Goal: Task Accomplishment & Management: Manage account settings

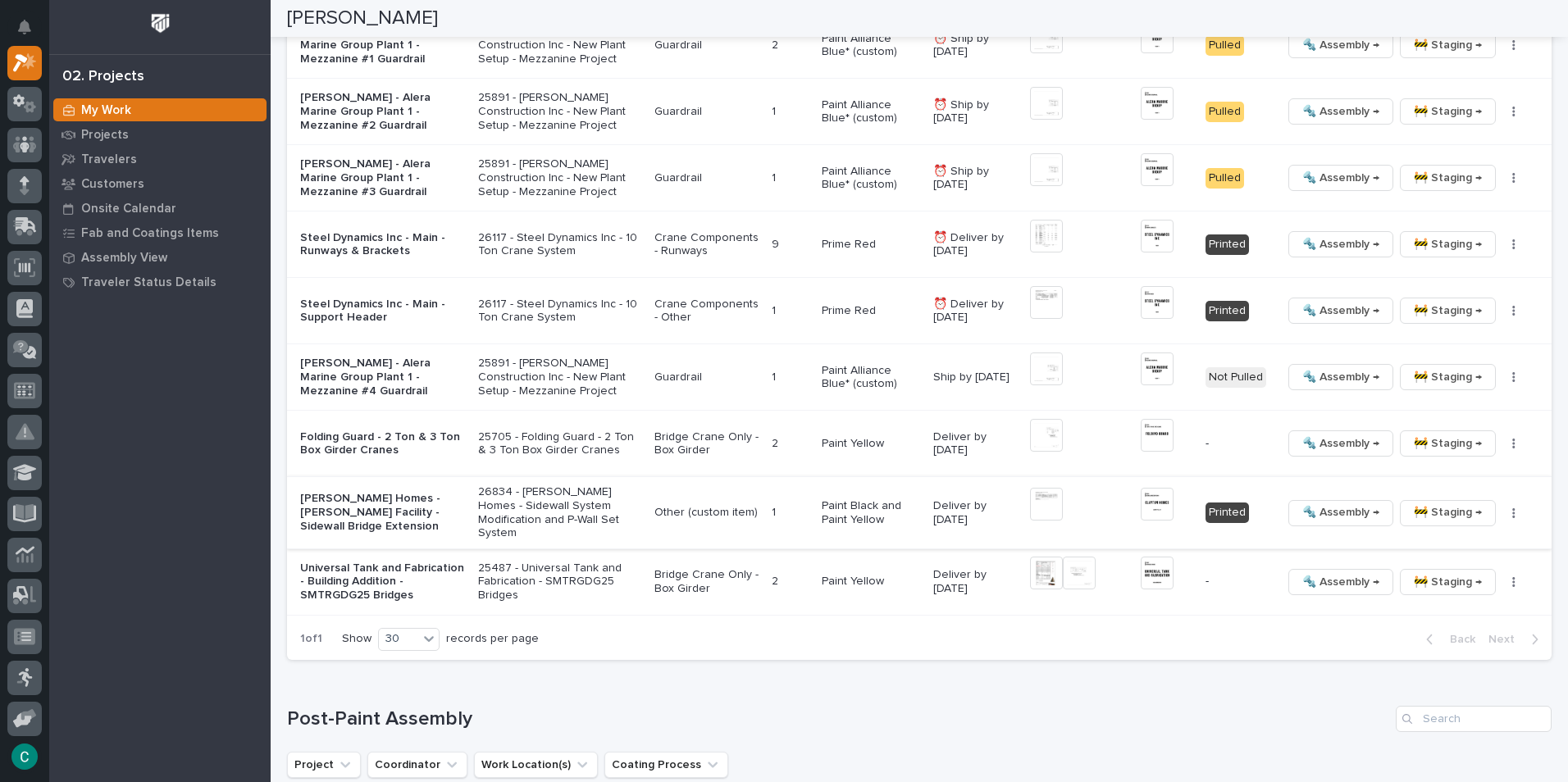
scroll to position [1889, 0]
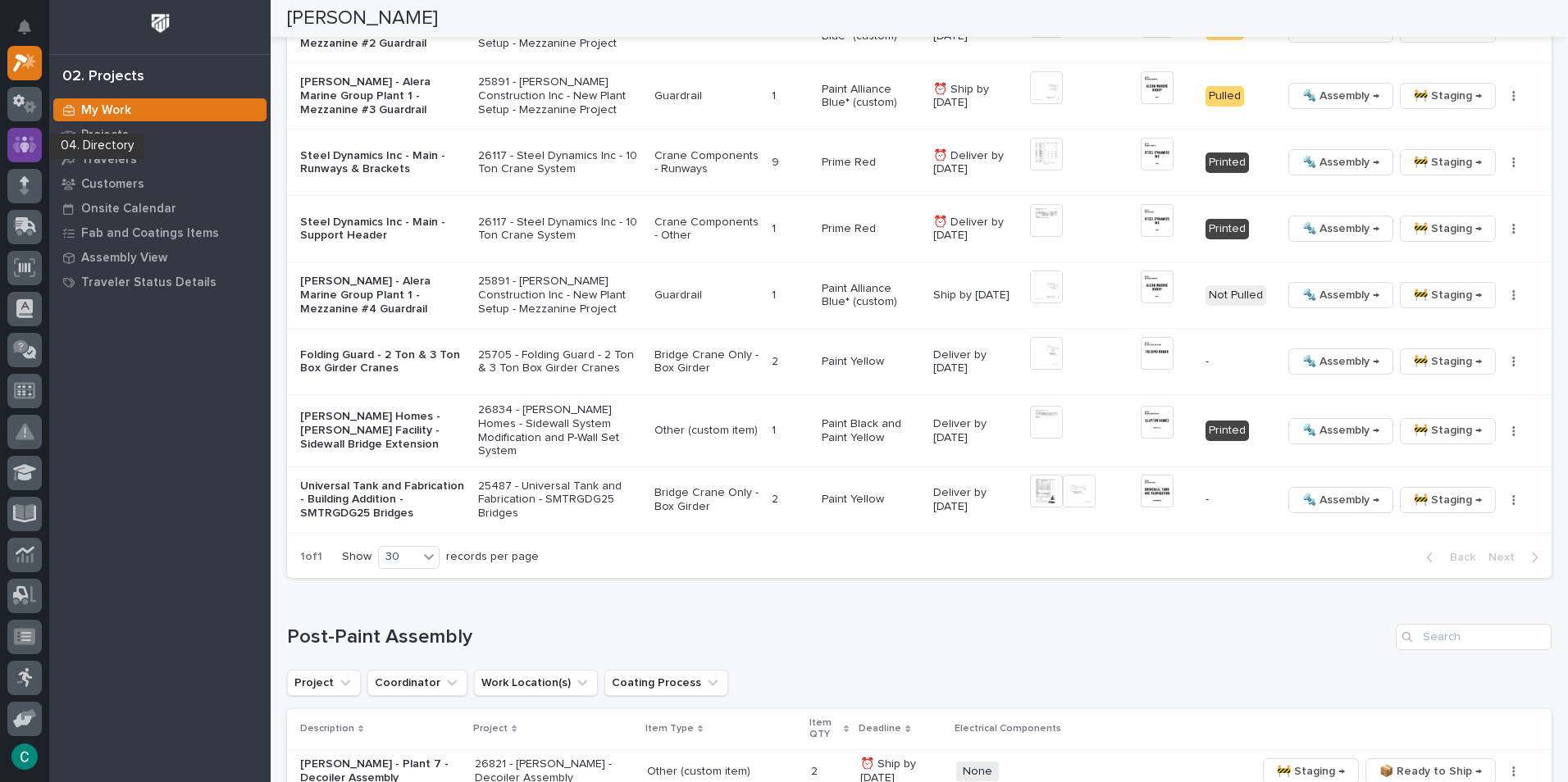
click at [30, 152] on icon at bounding box center [25, 144] width 24 height 16
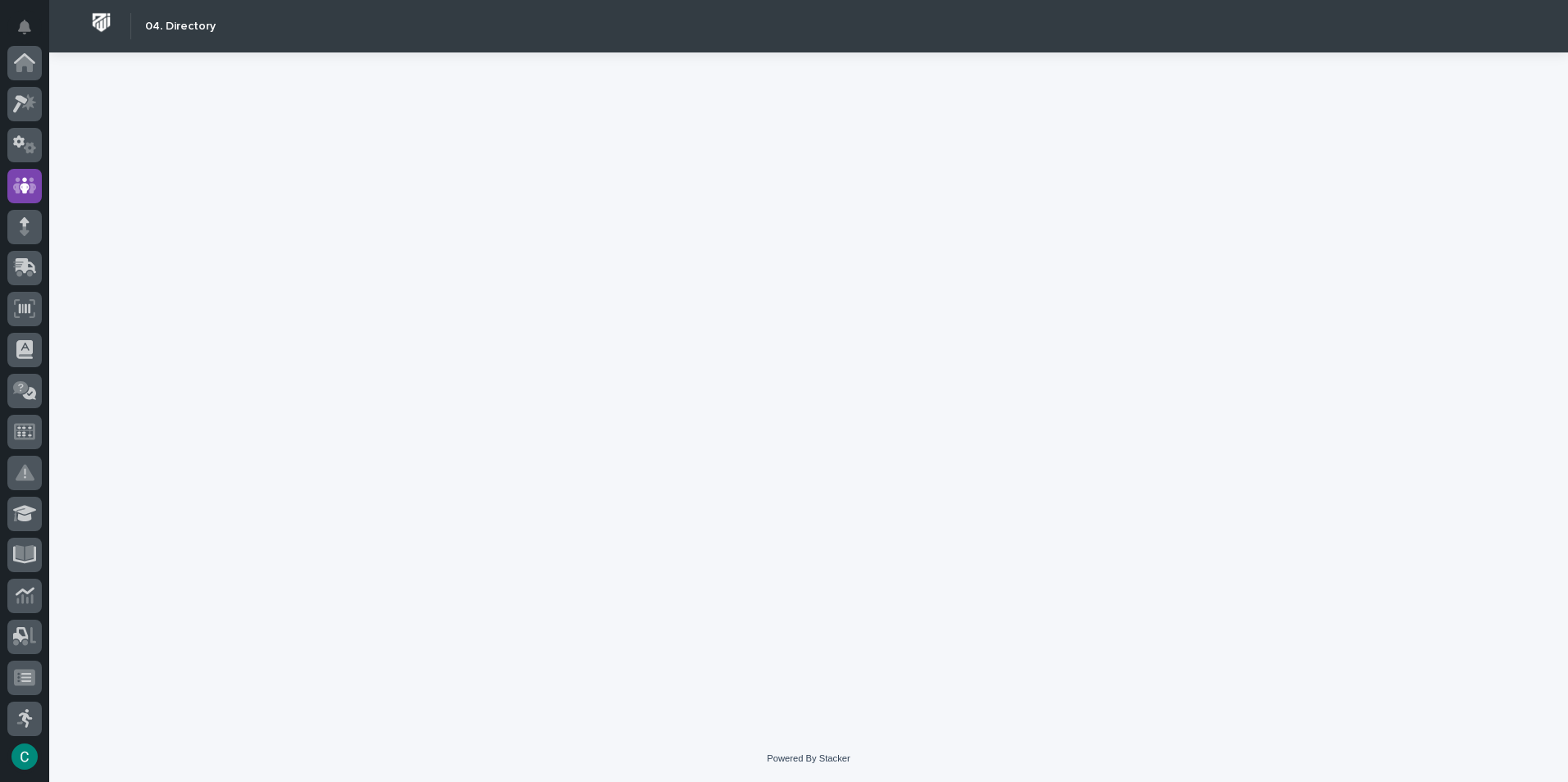
scroll to position [123, 0]
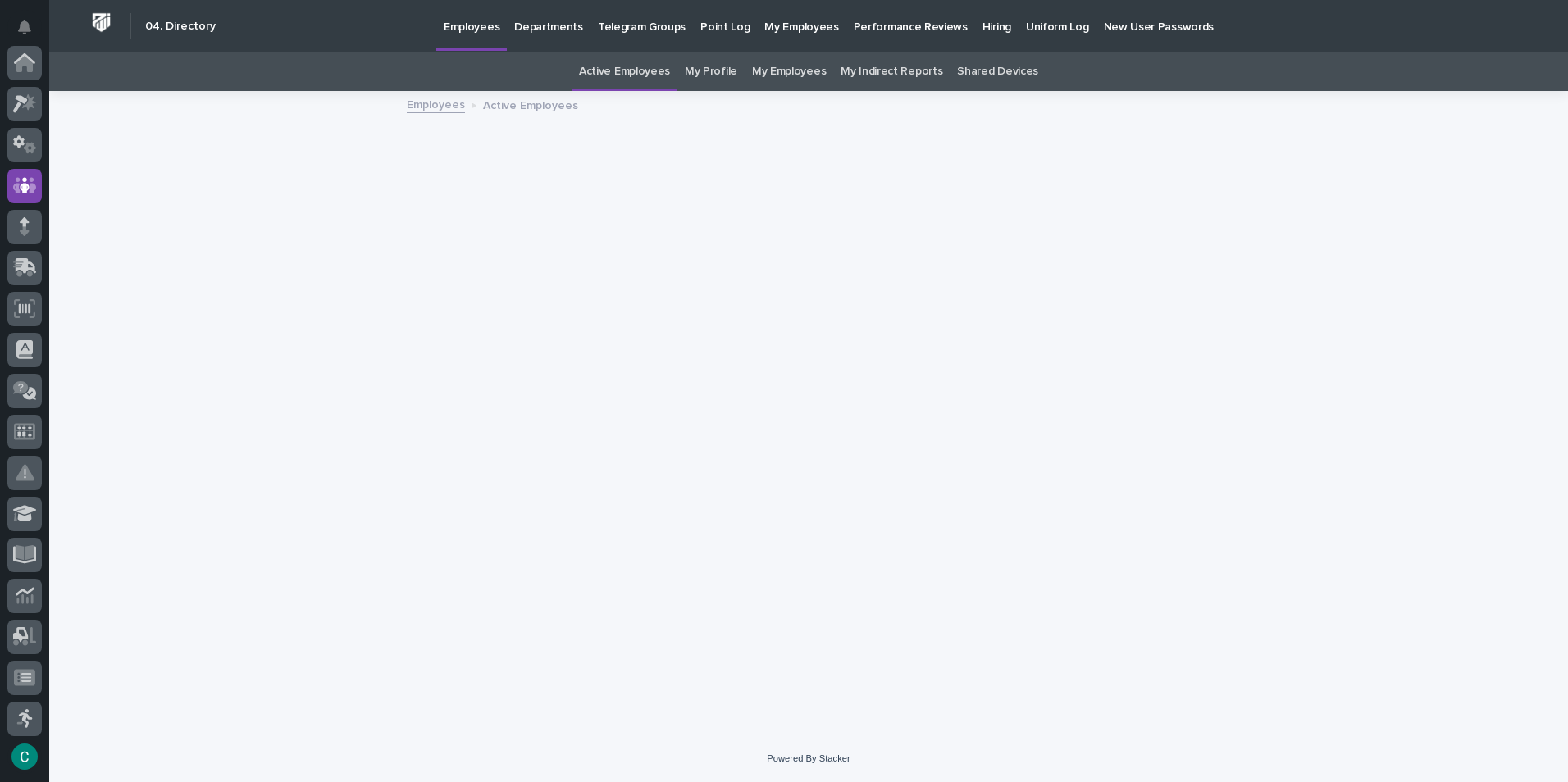
scroll to position [123, 0]
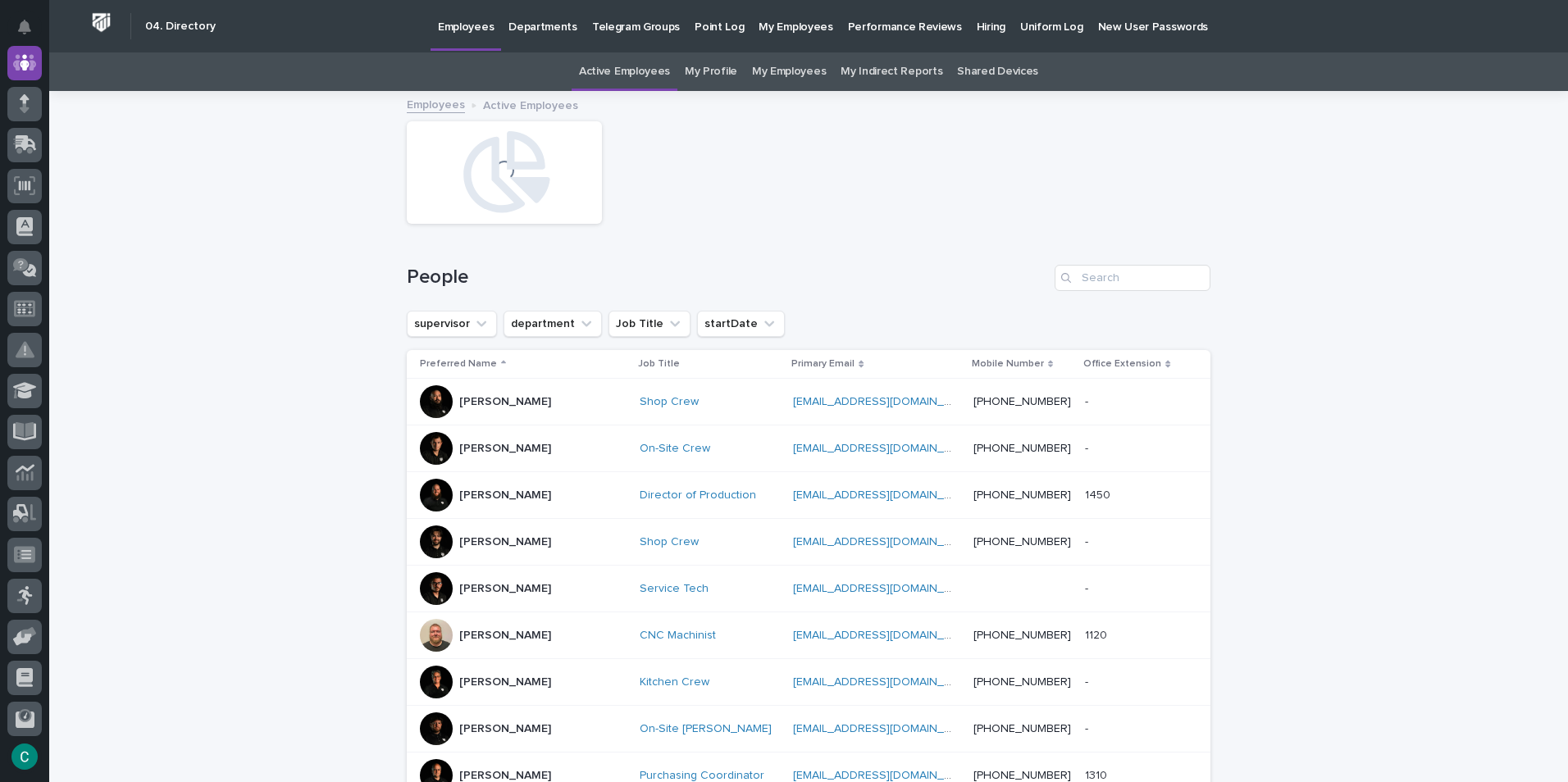
click at [809, 66] on link "My Employees" at bounding box center [788, 72] width 74 height 39
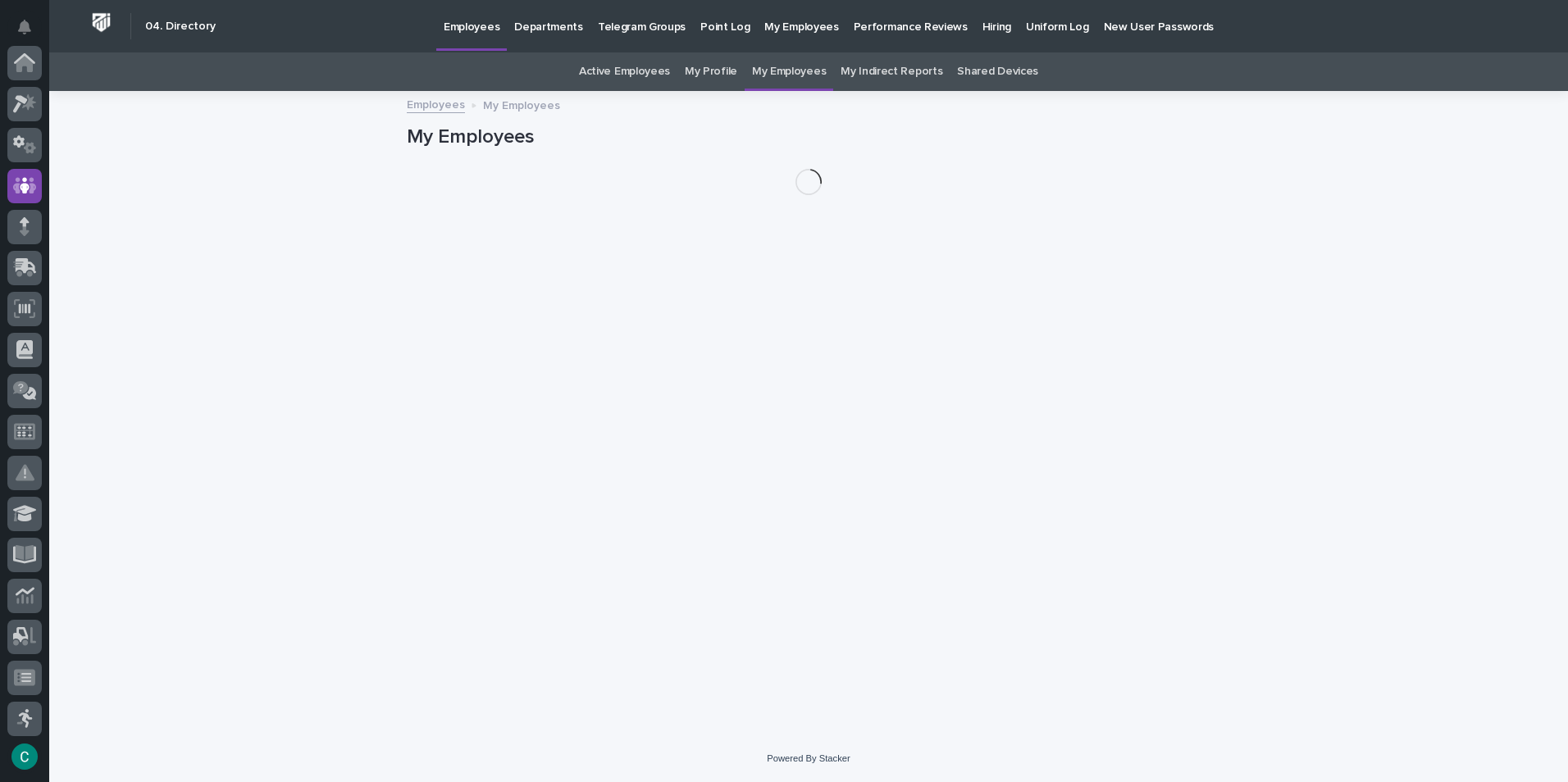
scroll to position [123, 0]
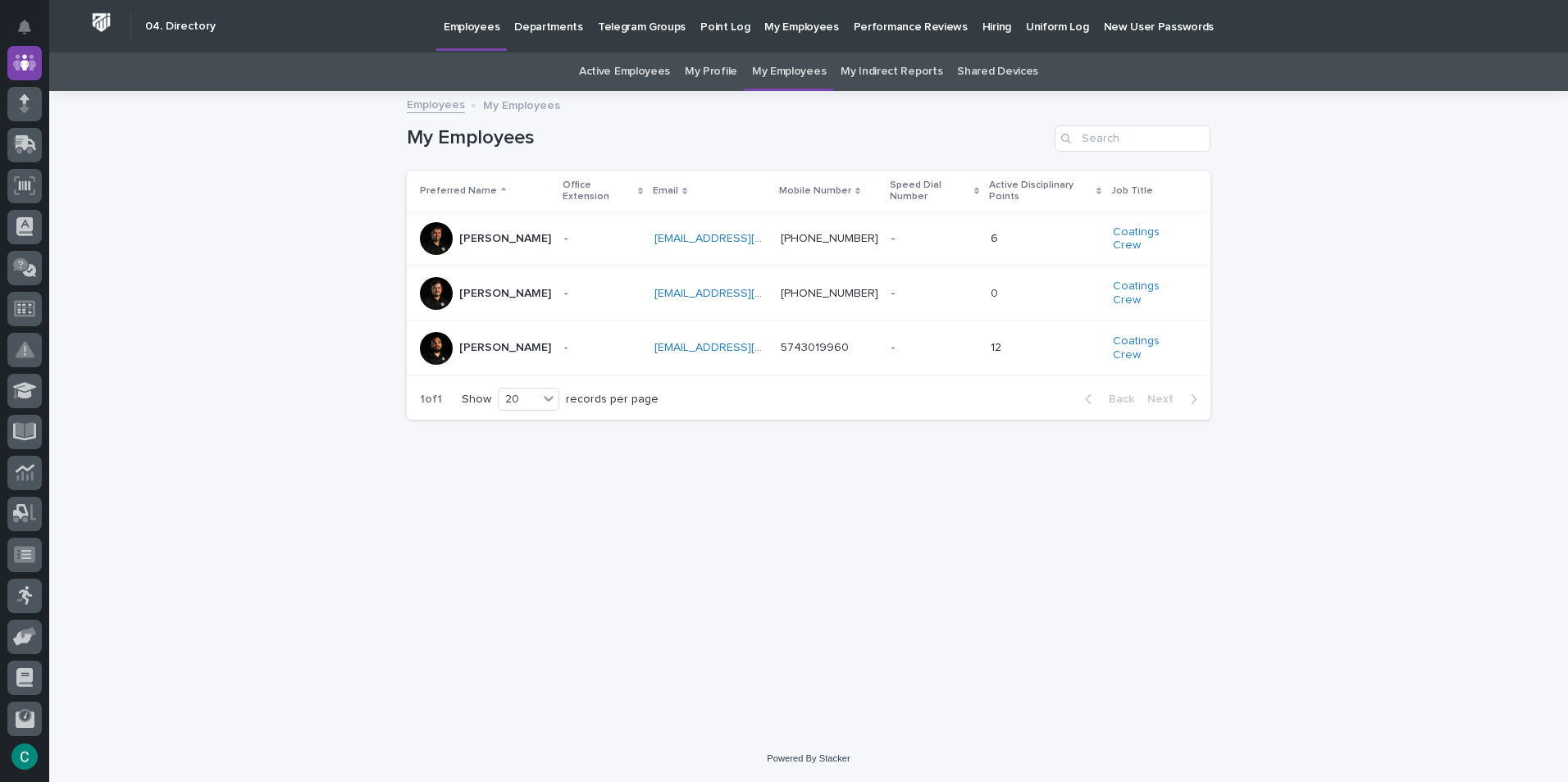
click at [478, 232] on p "[PERSON_NAME]" at bounding box center [505, 238] width 92 height 14
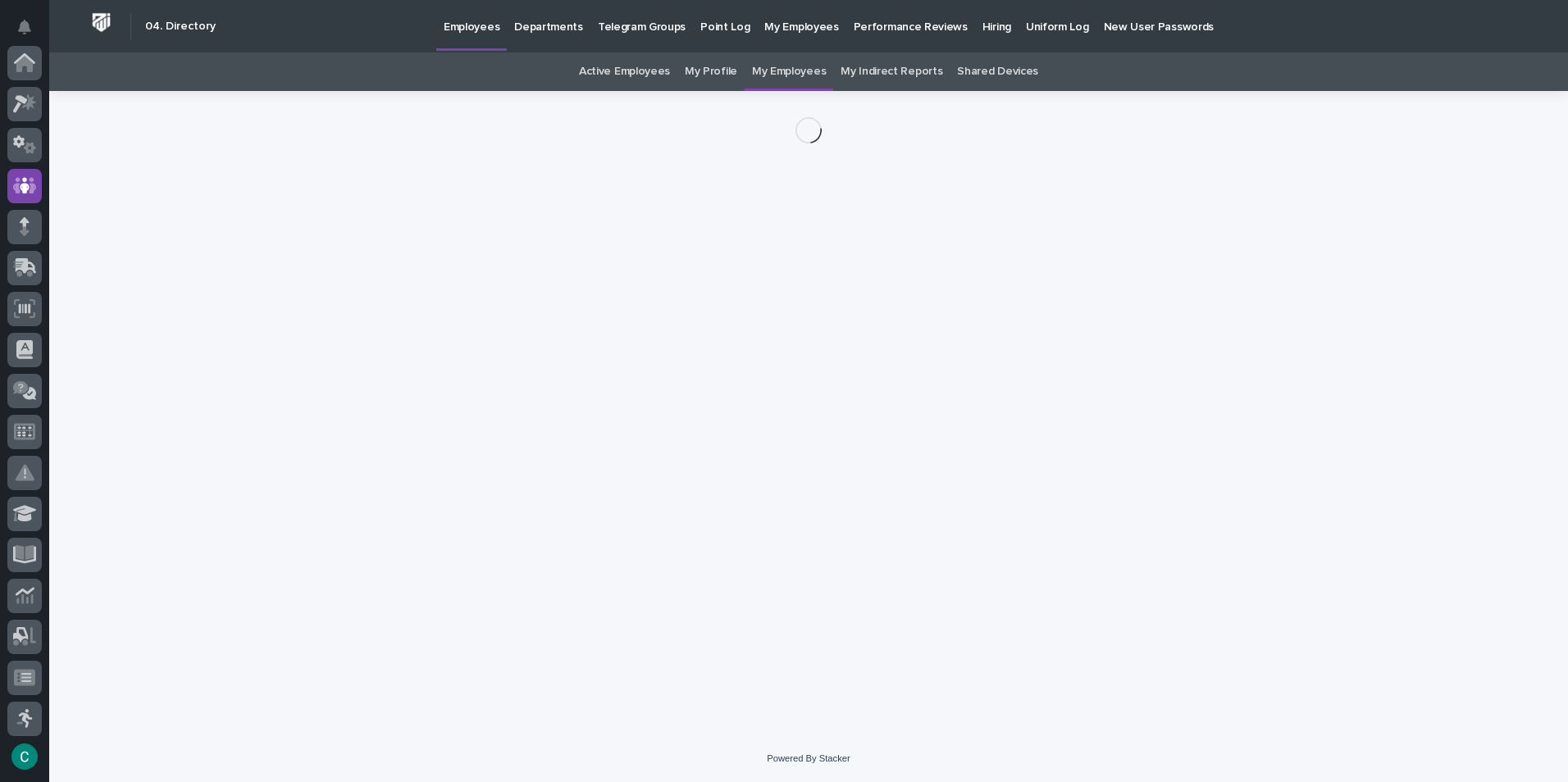
scroll to position [123, 0]
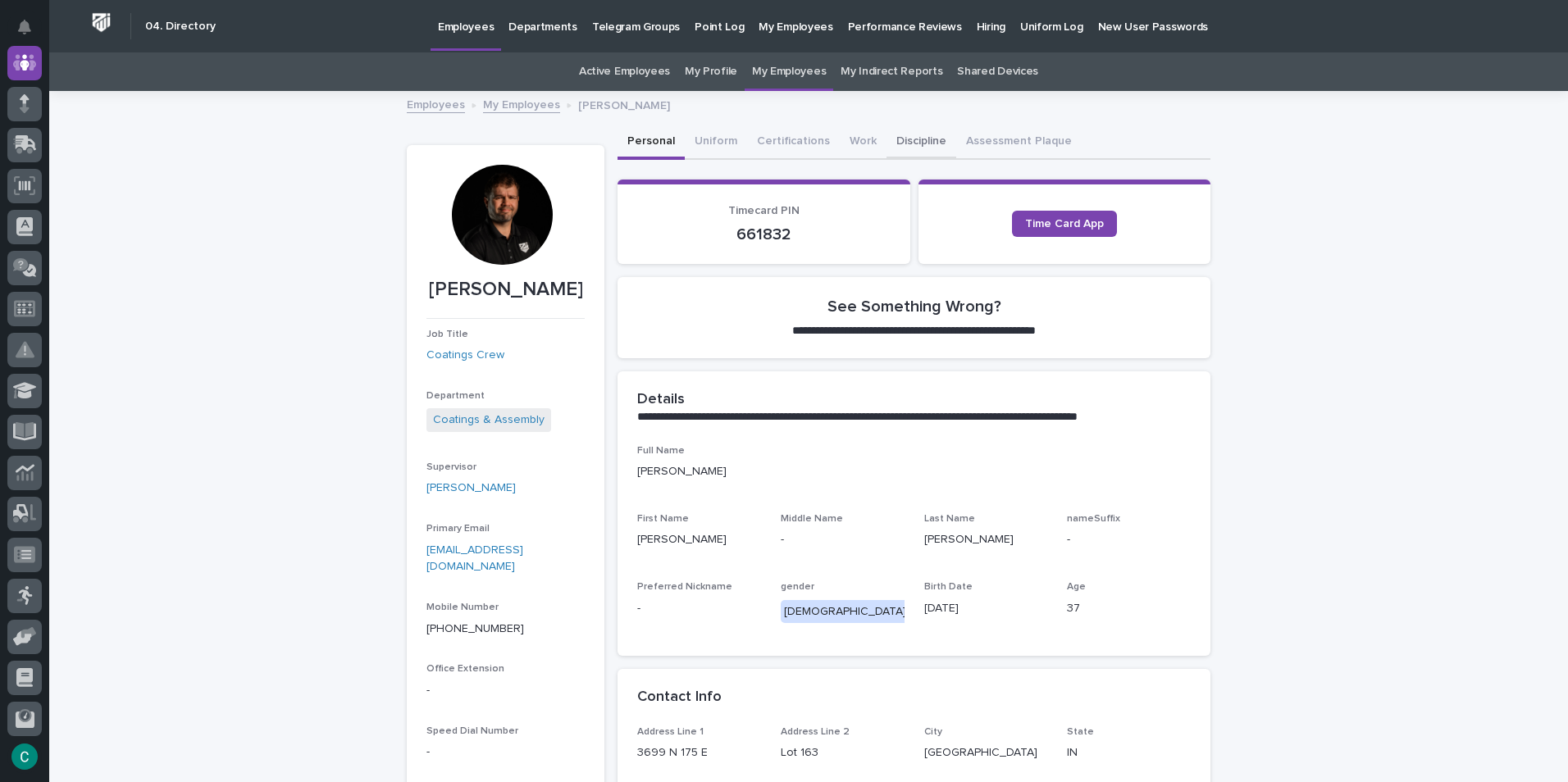
click at [886, 140] on button "Discipline" at bounding box center [921, 142] width 69 height 35
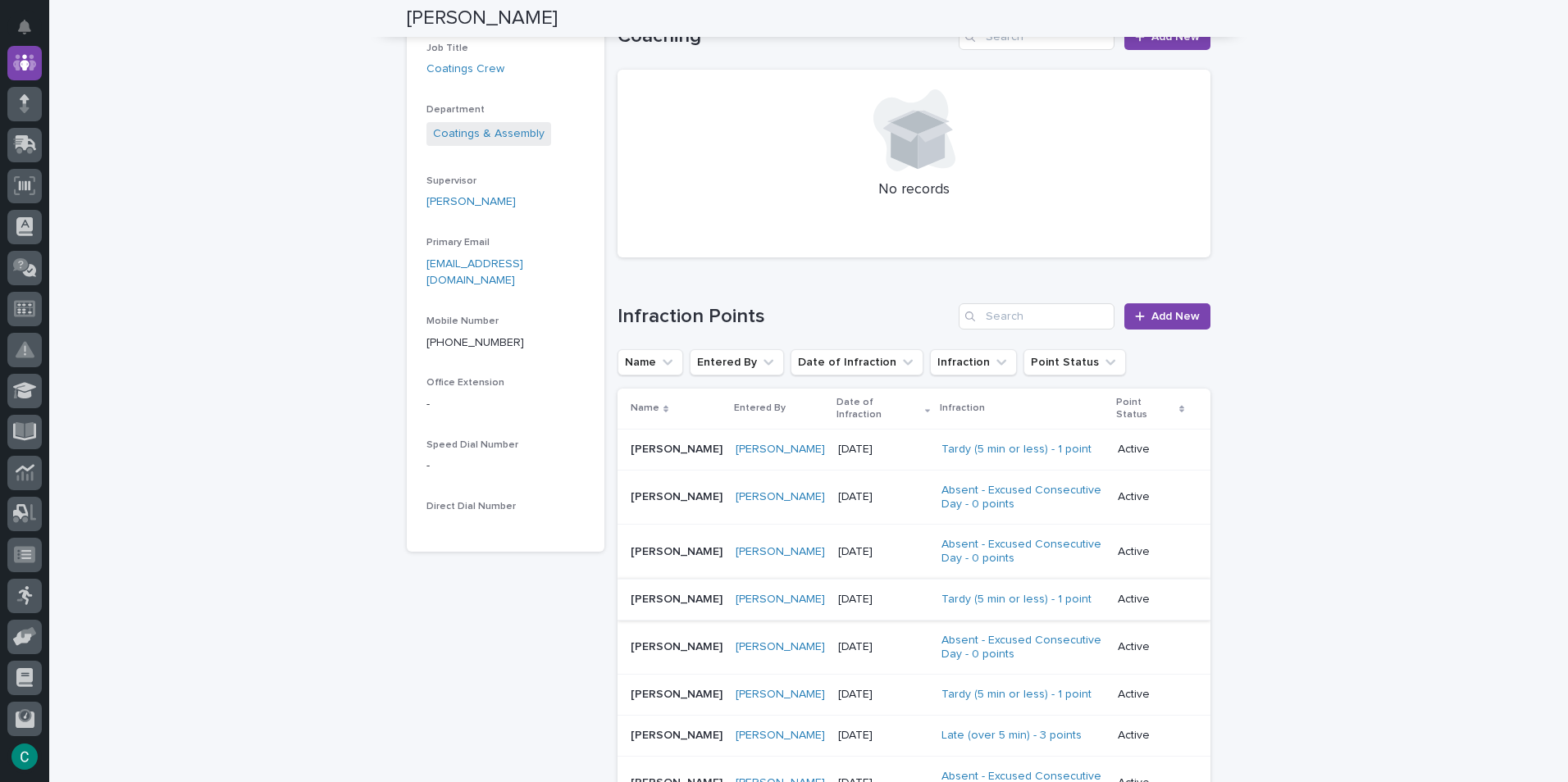
scroll to position [246, 0]
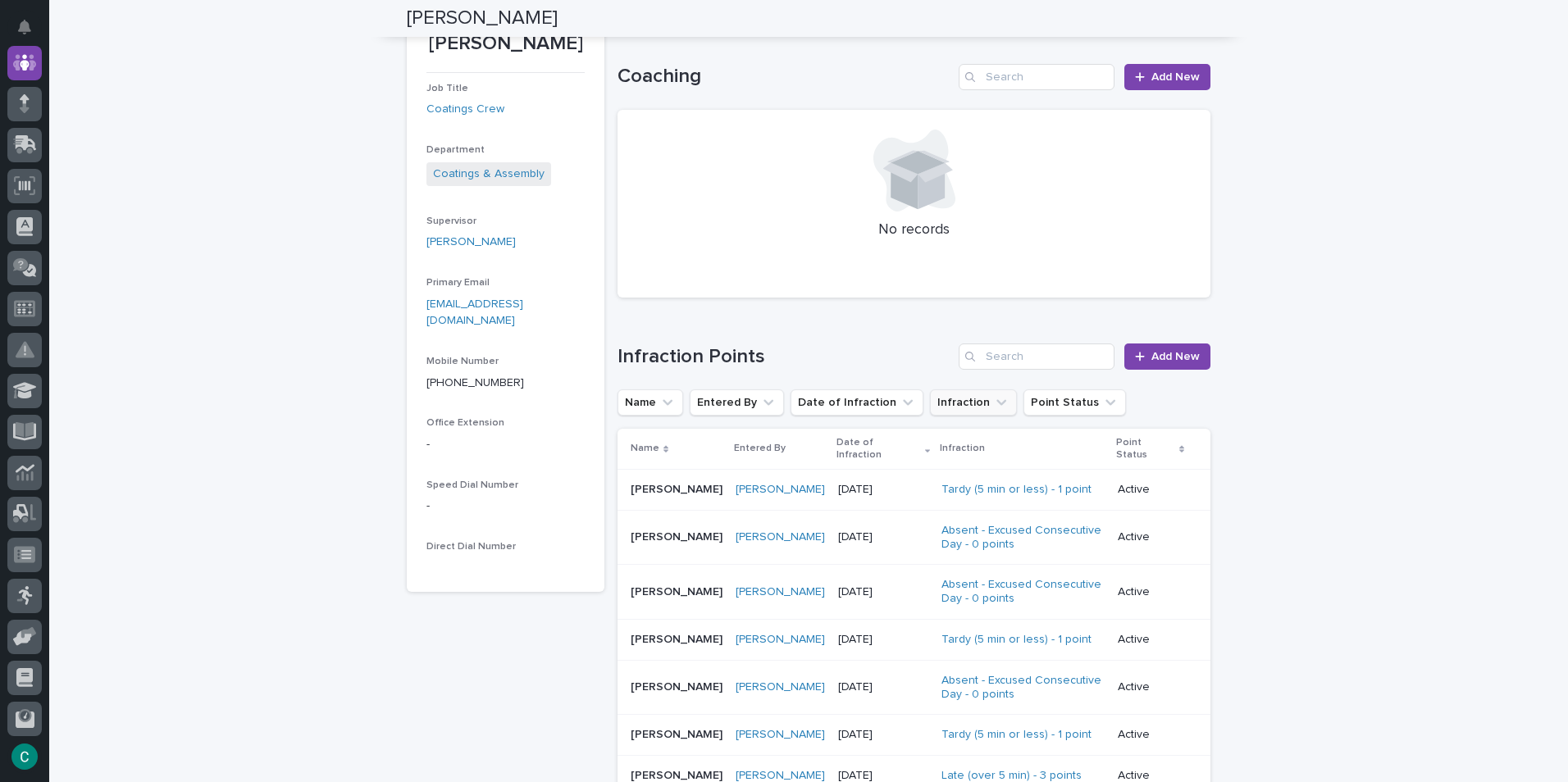
click at [957, 405] on button "Infraction" at bounding box center [973, 402] width 87 height 26
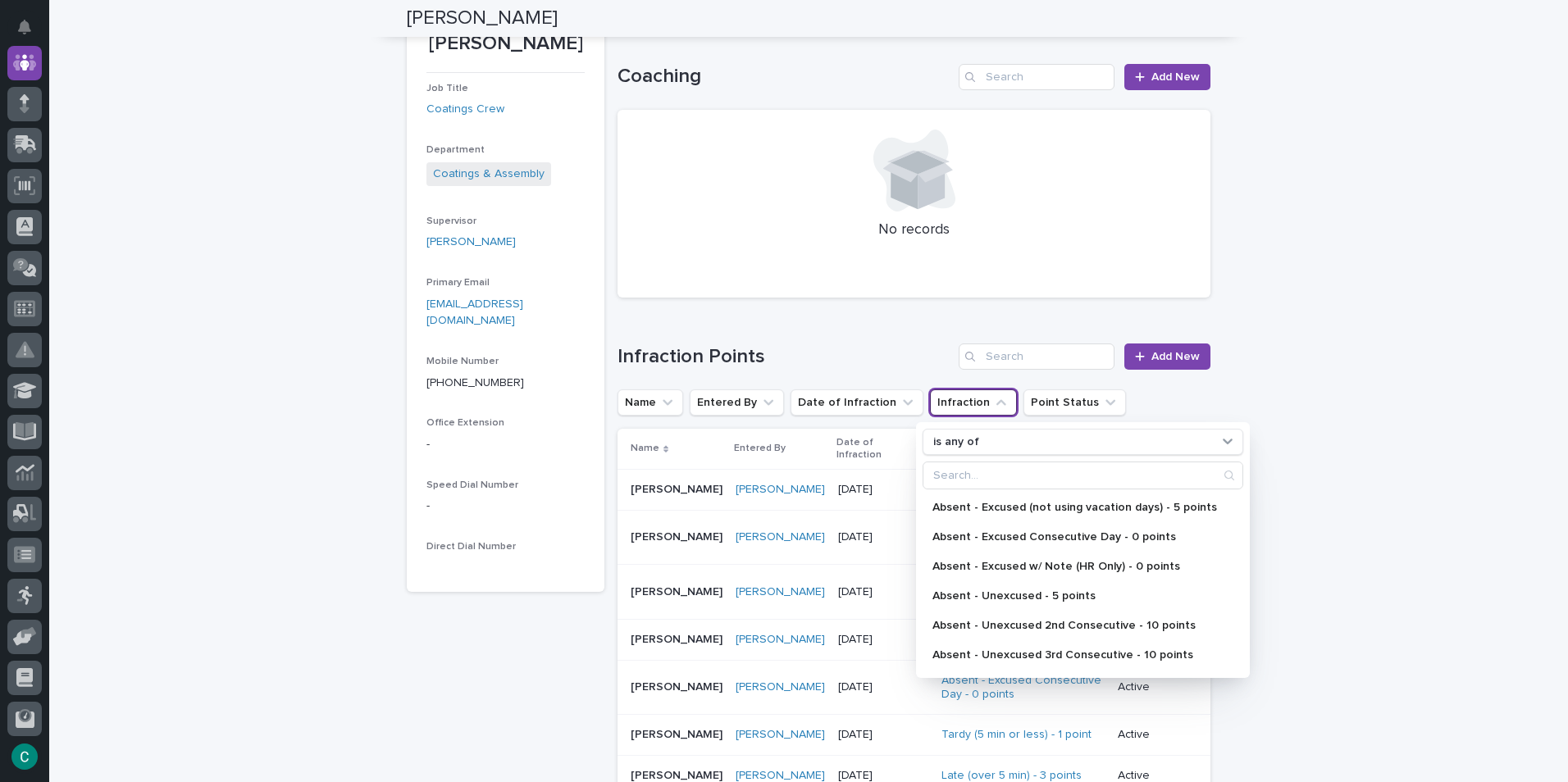
click at [957, 405] on button "Infraction" at bounding box center [973, 402] width 87 height 26
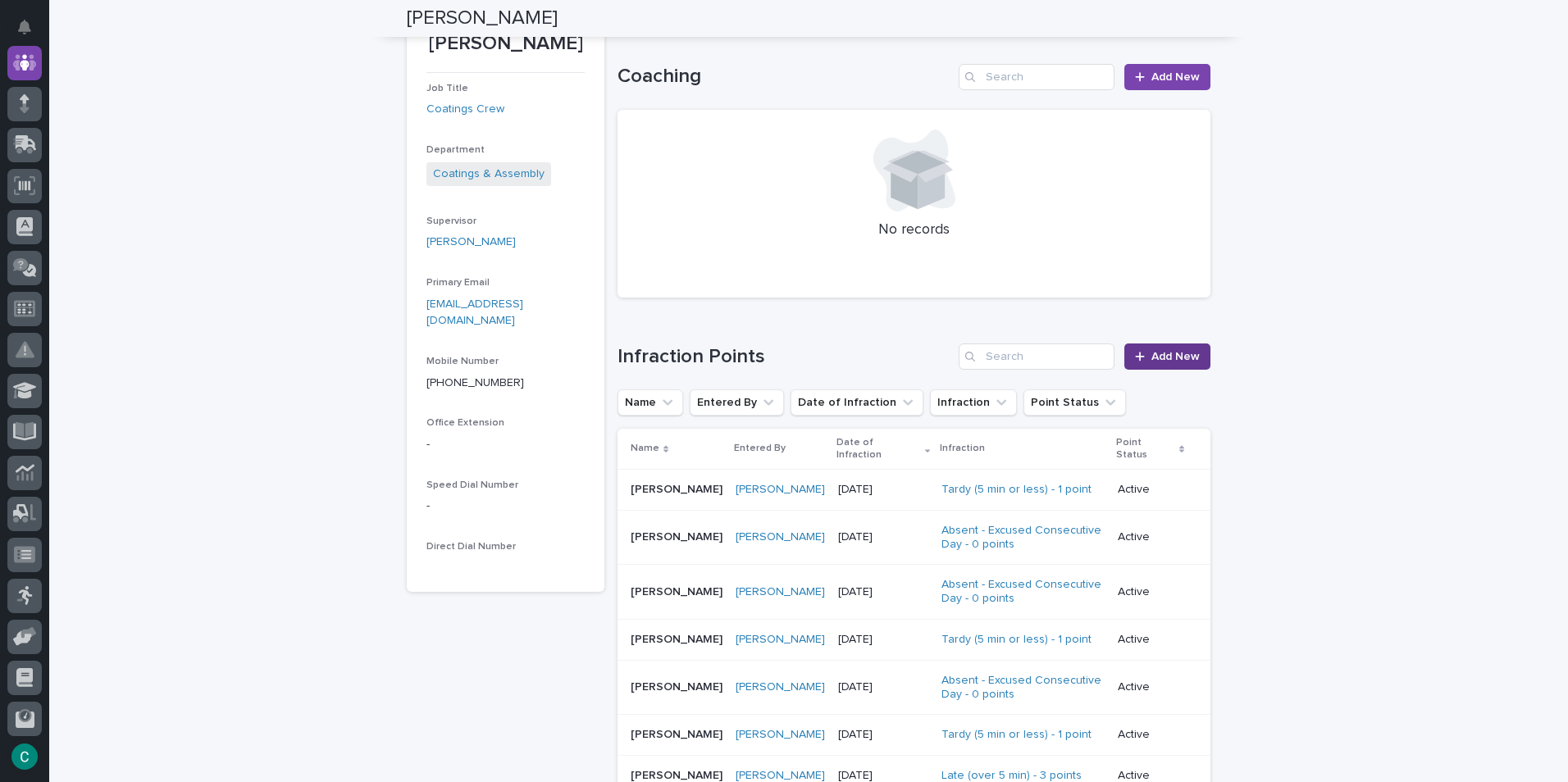
click at [1185, 360] on span "Add New" at bounding box center [1175, 357] width 48 height 12
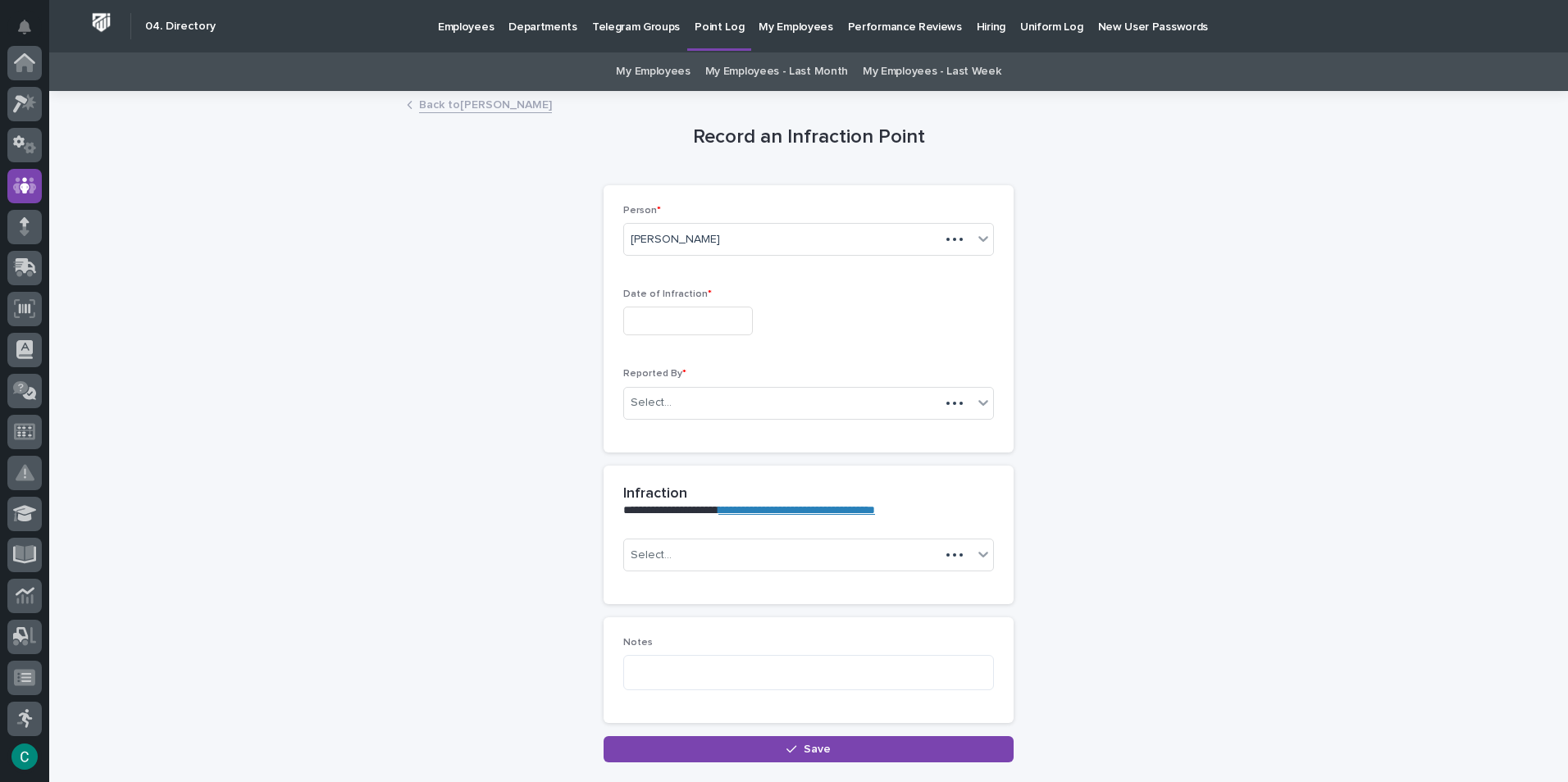
scroll to position [123, 0]
click at [738, 317] on input "text" at bounding box center [688, 321] width 129 height 29
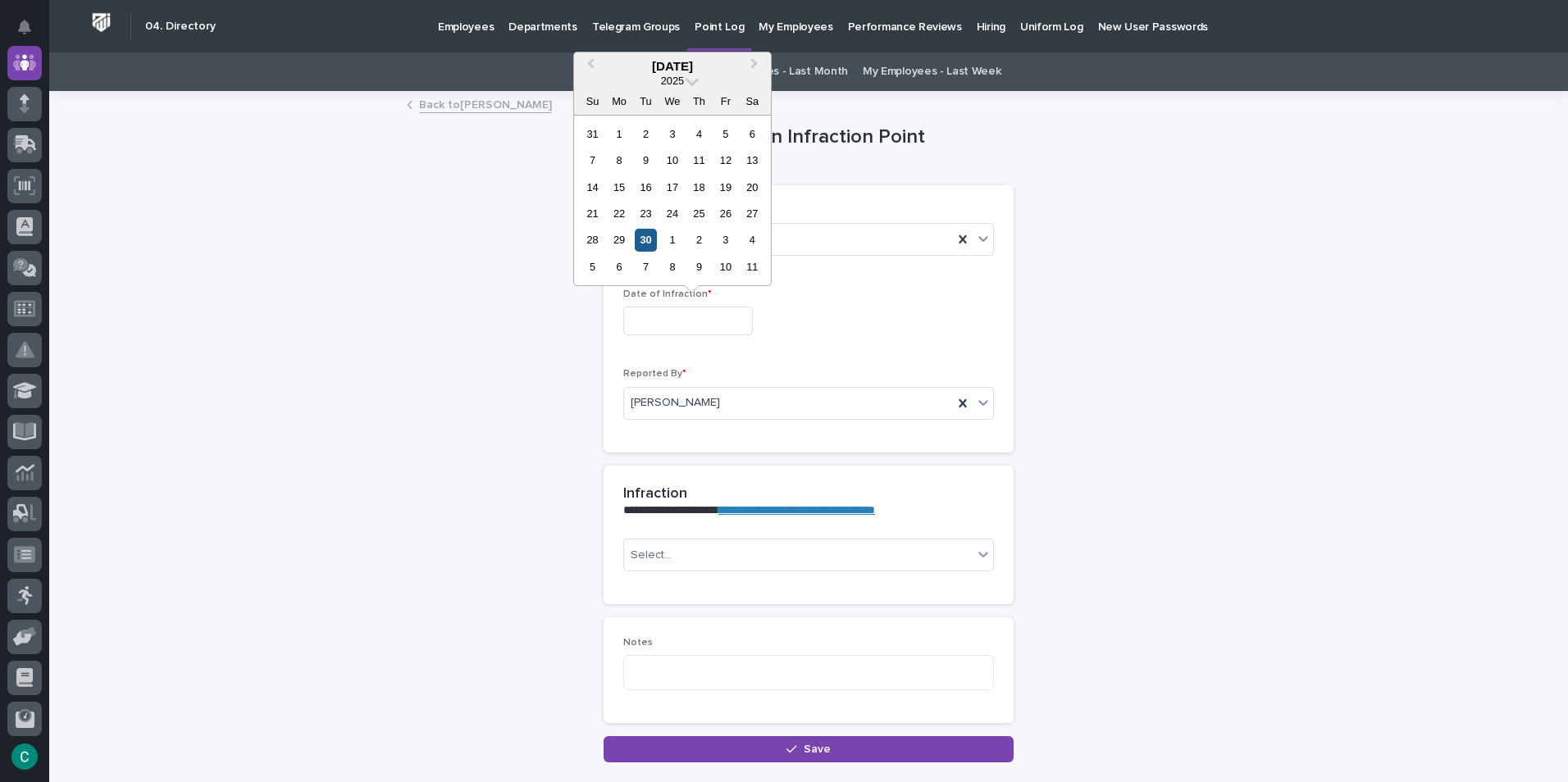
click at [644, 234] on div "30" at bounding box center [645, 239] width 22 height 22
type input "**********"
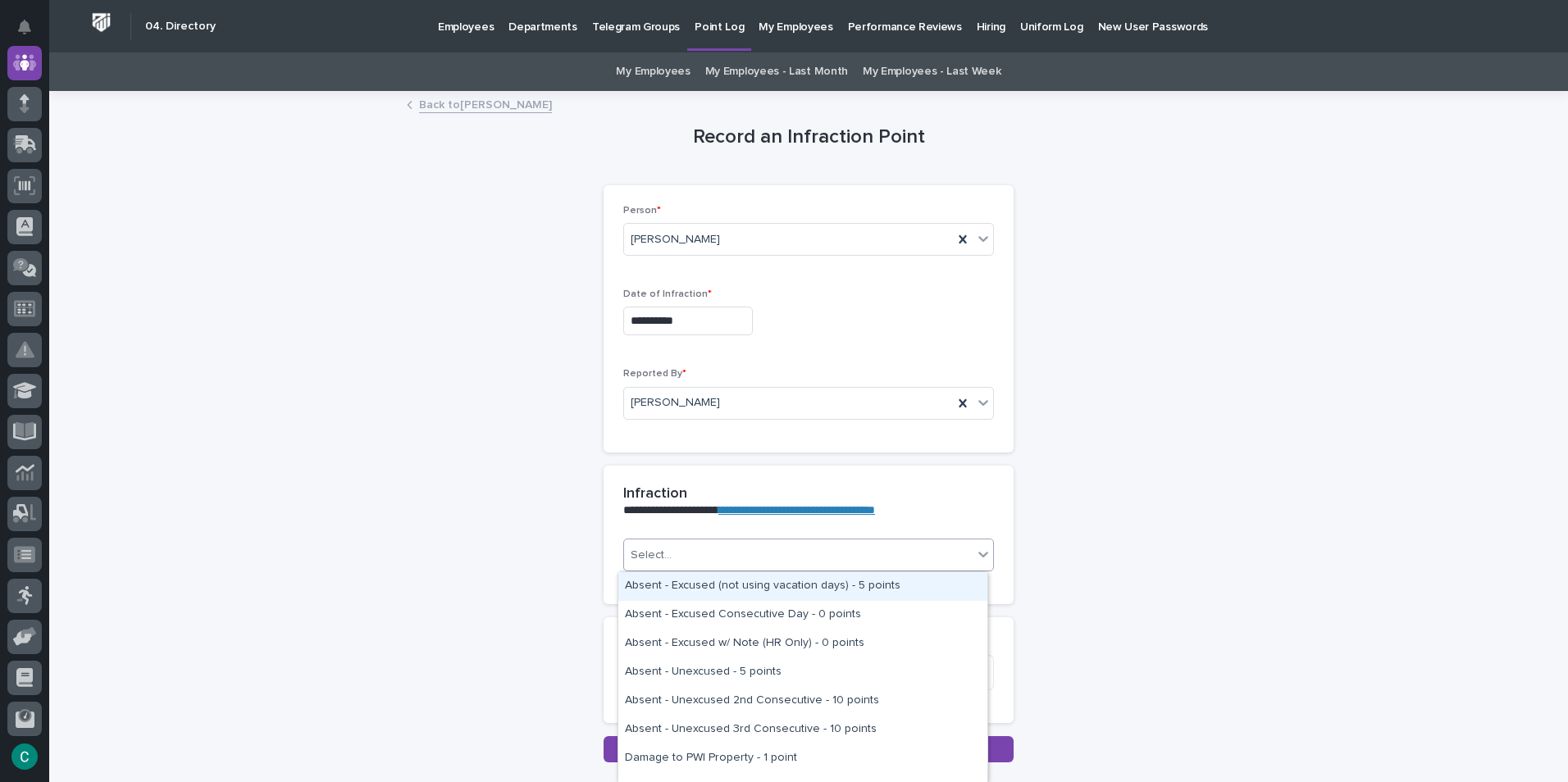
click at [672, 558] on div "Select..." at bounding box center [798, 555] width 348 height 27
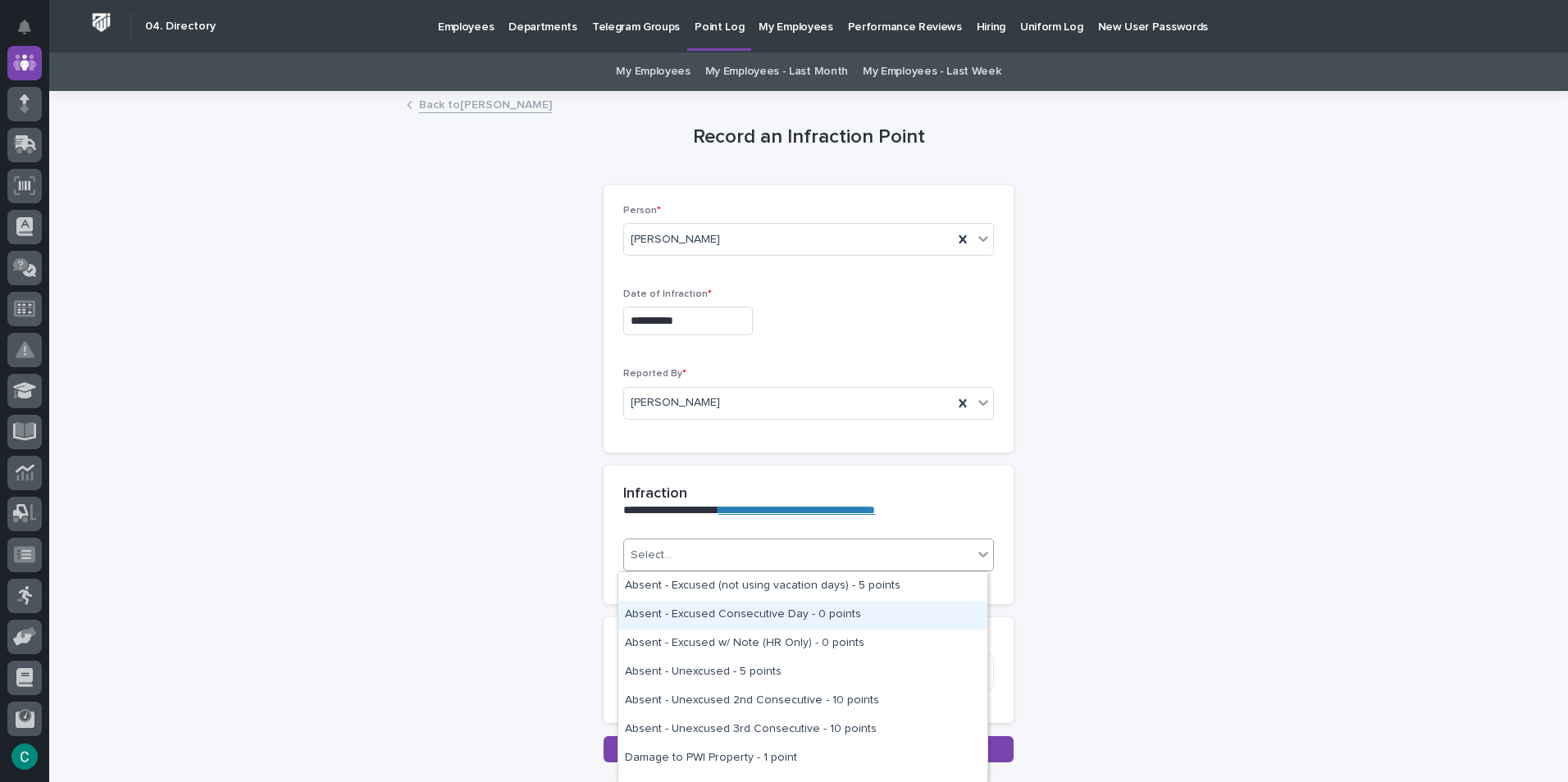
click at [752, 617] on div "Absent - Excused Consecutive Day - 0 points" at bounding box center [803, 615] width 369 height 29
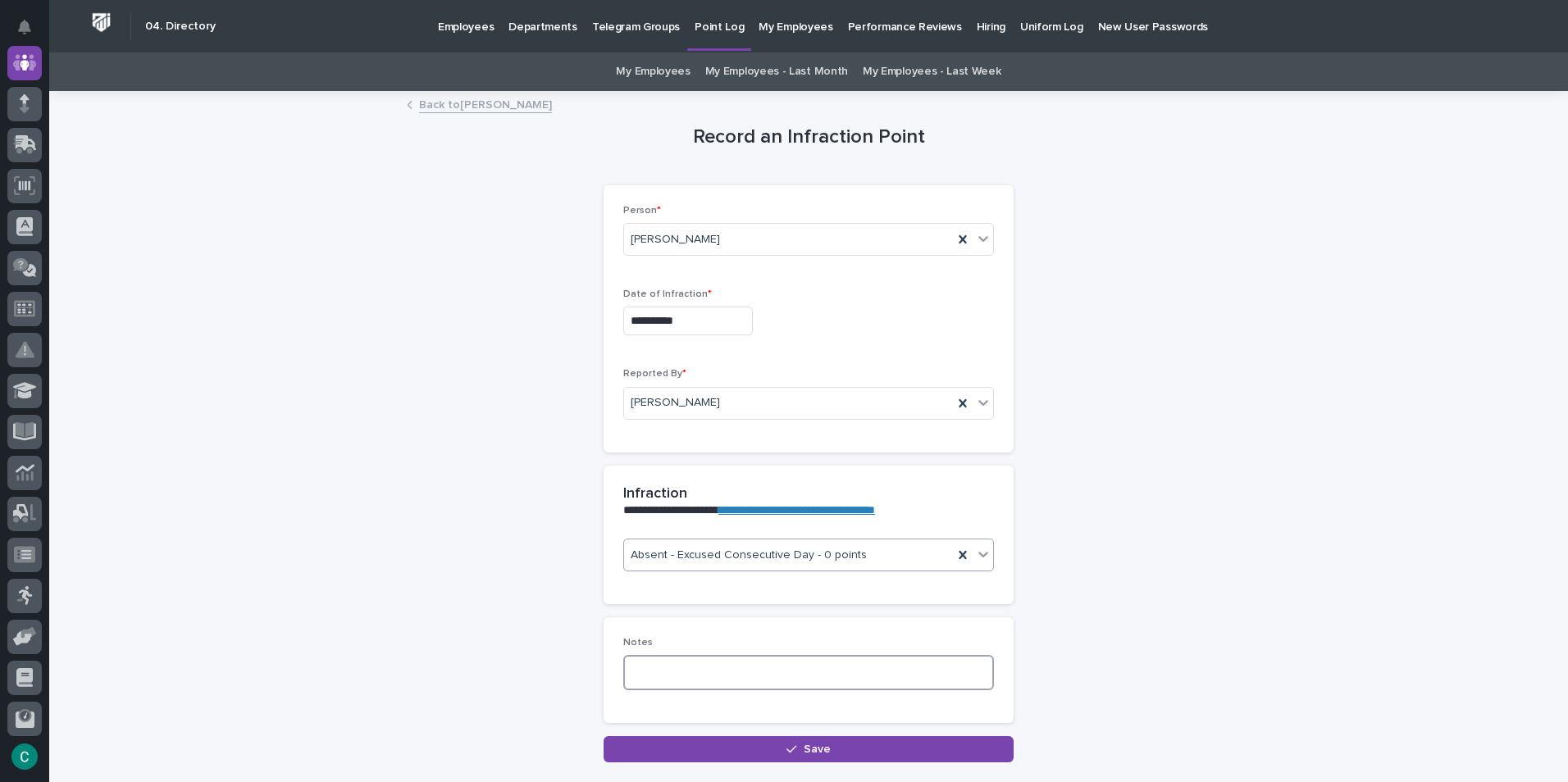
click at [736, 664] on textarea at bounding box center [809, 673] width 370 height 36
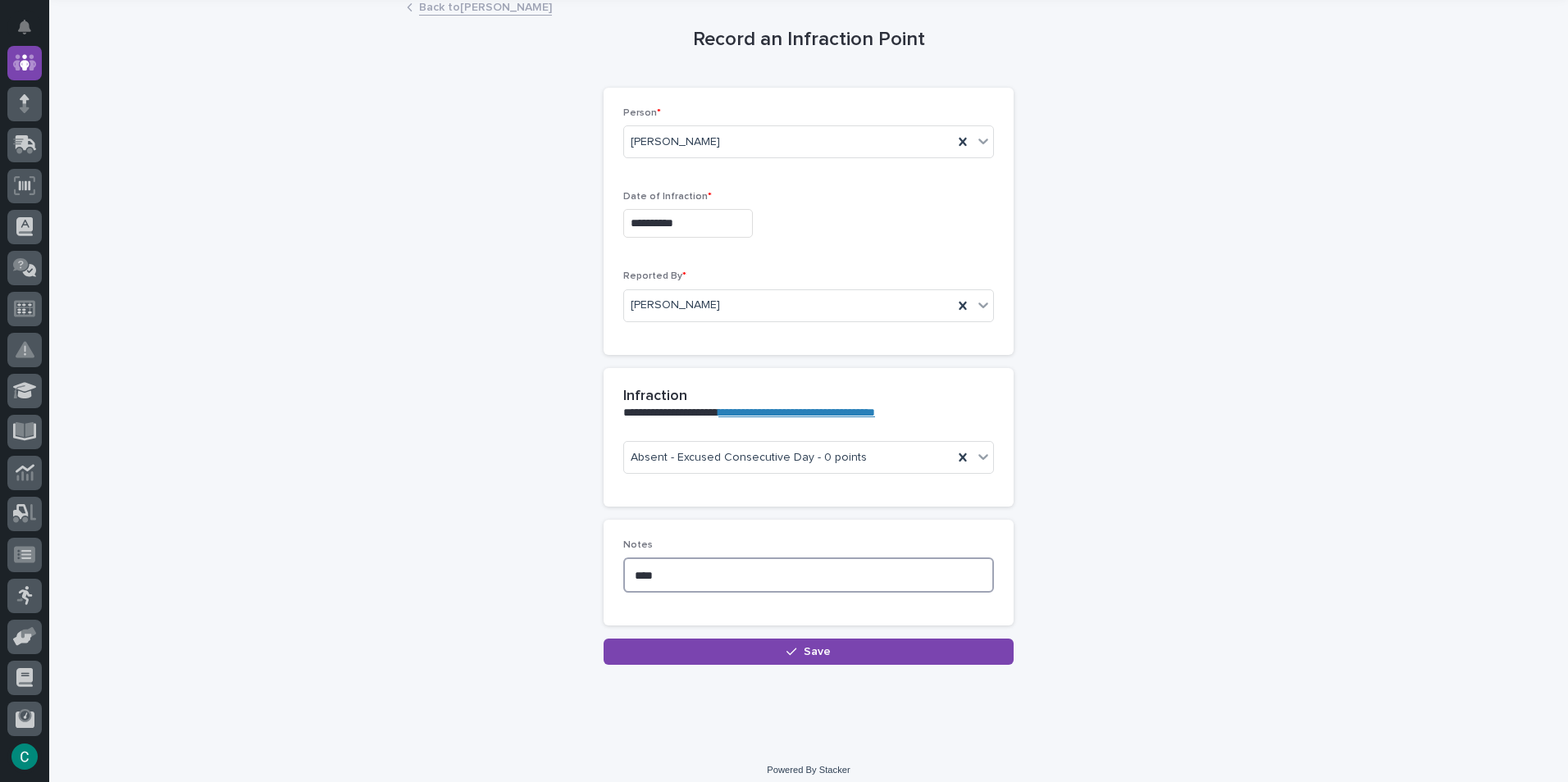
scroll to position [109, 0]
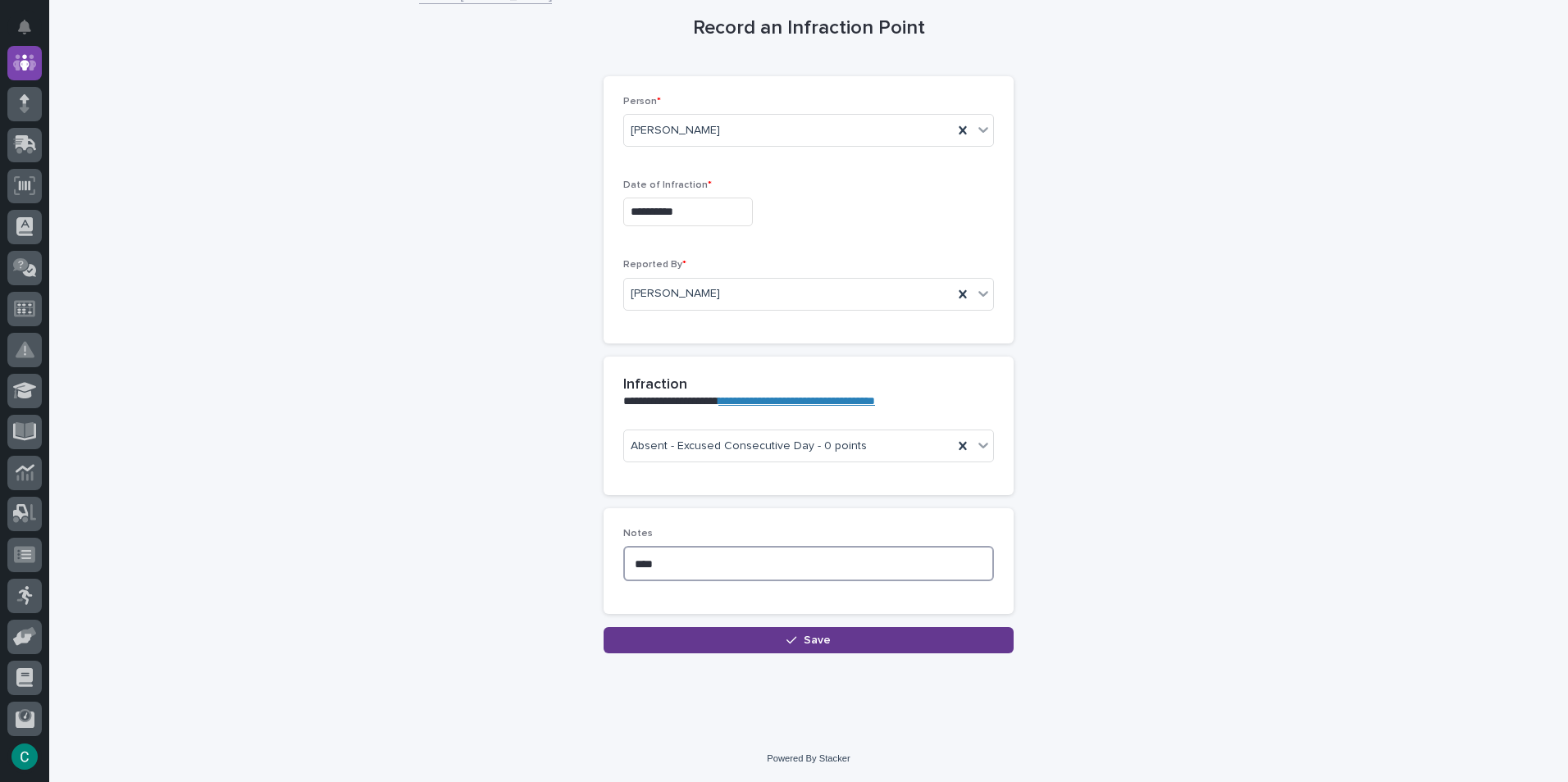
type textarea "****"
click at [792, 643] on div "button" at bounding box center [794, 640] width 16 height 12
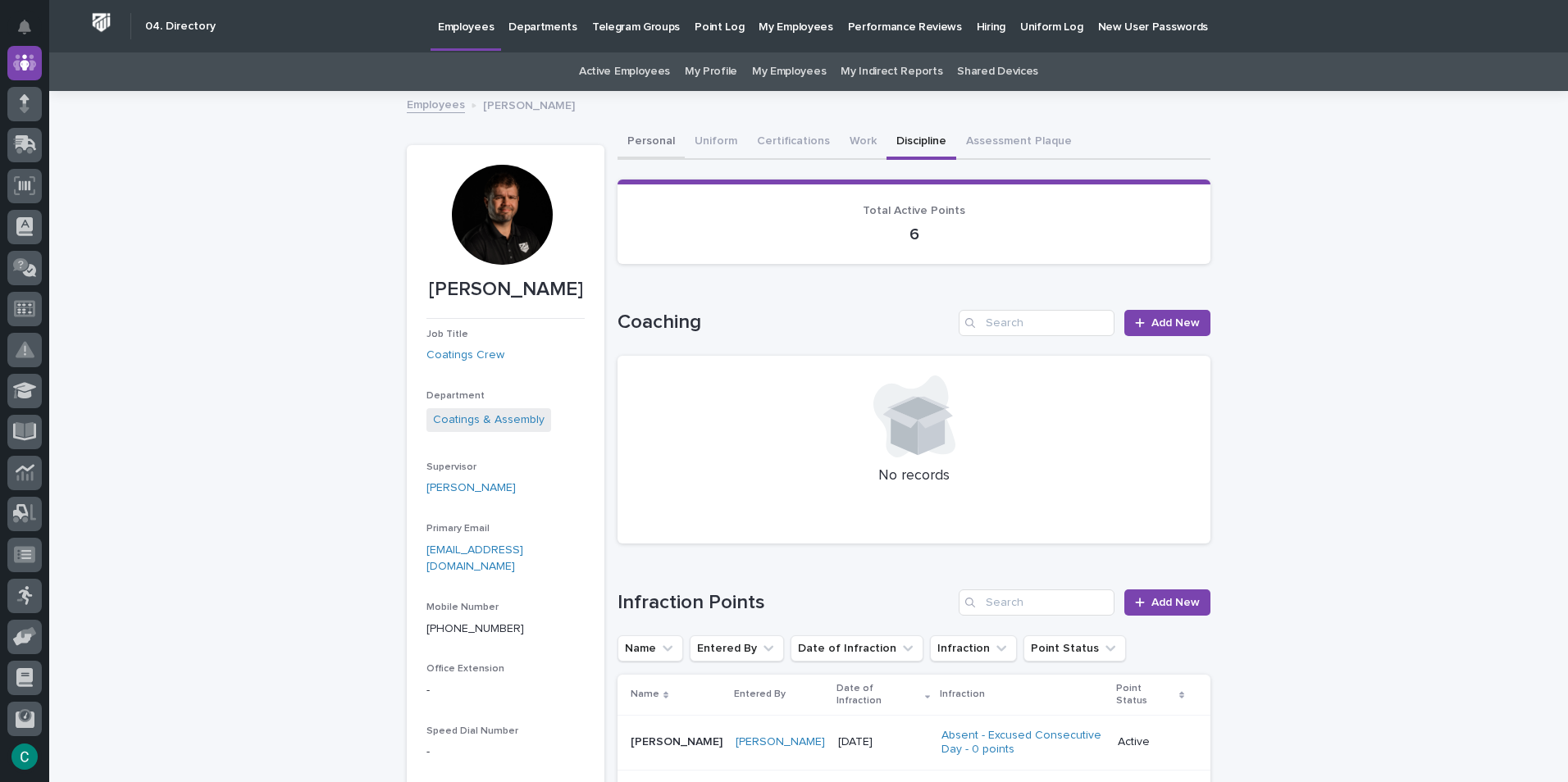
click at [652, 142] on button "Personal" at bounding box center [650, 142] width 67 height 35
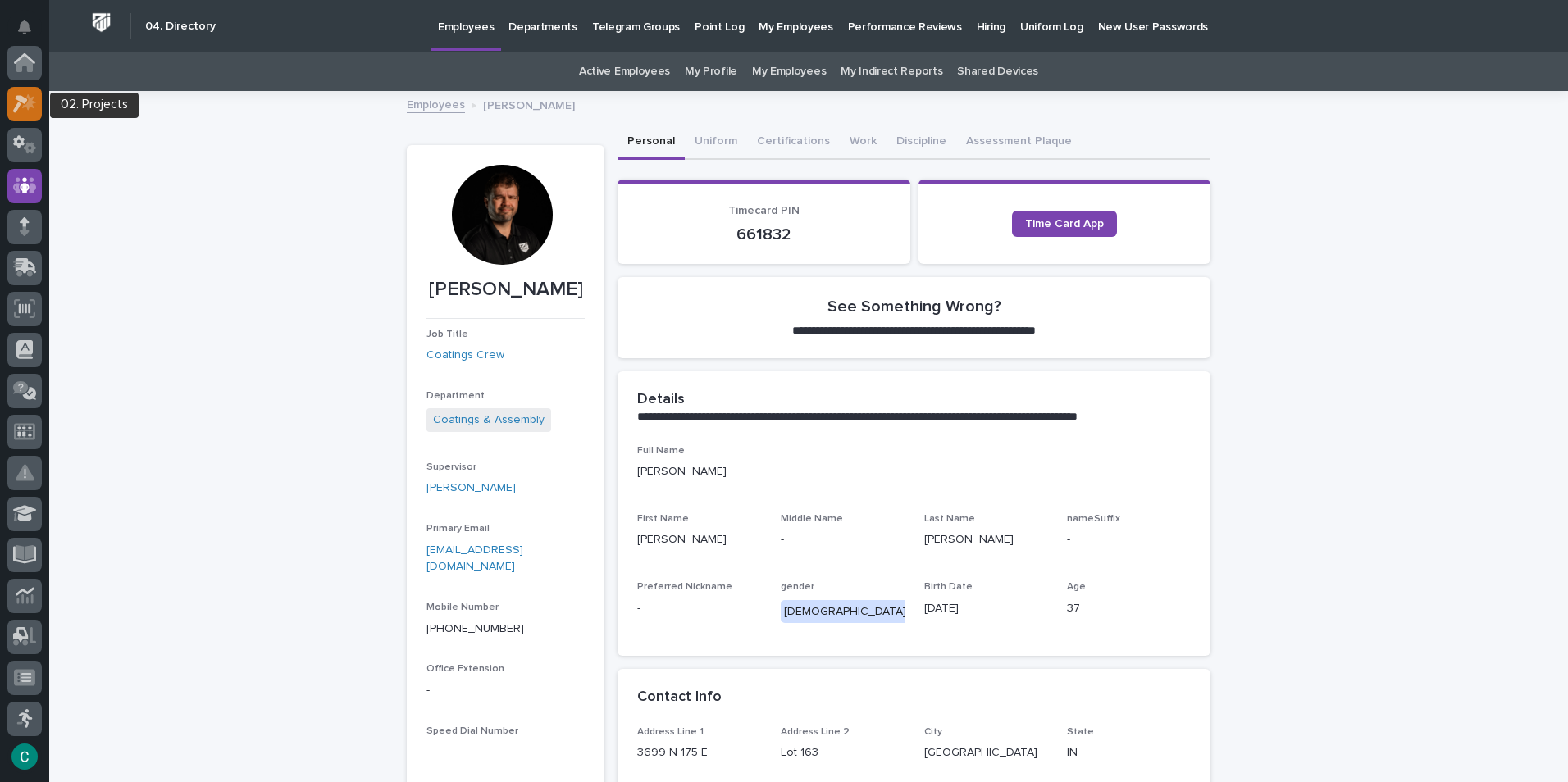
click at [21, 117] on div at bounding box center [25, 104] width 35 height 35
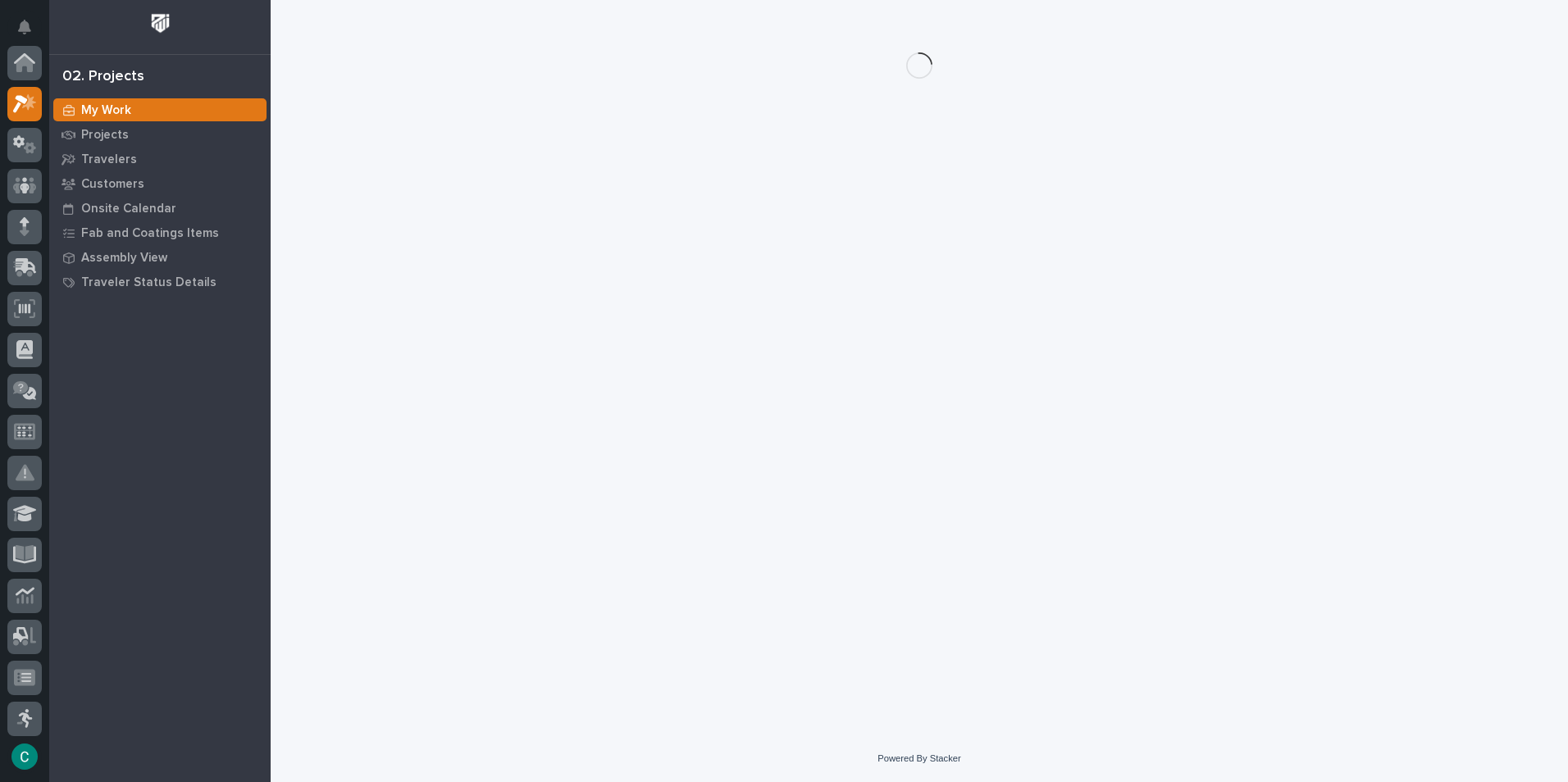
scroll to position [41, 0]
